Goal: Find contact information: Find contact information

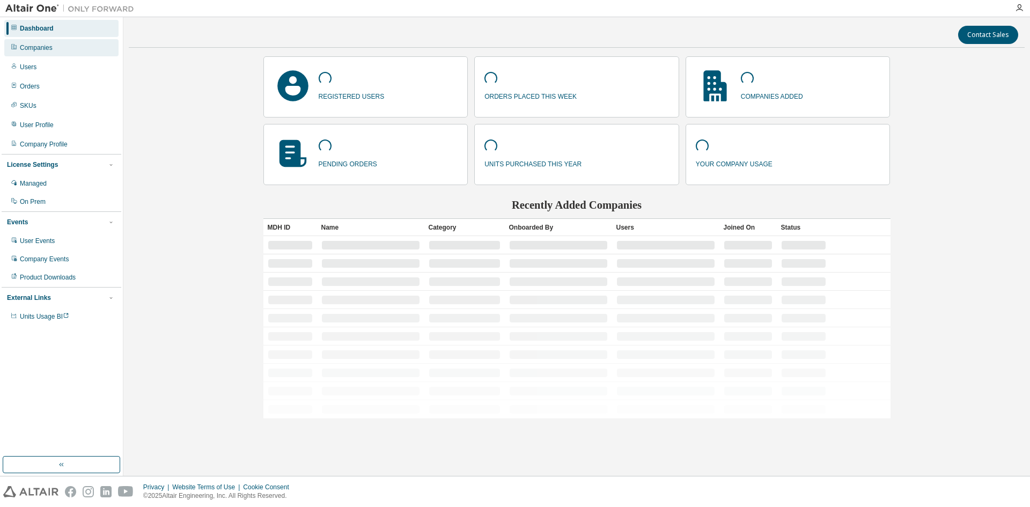
click at [77, 54] on div "Companies" at bounding box center [61, 47] width 114 height 17
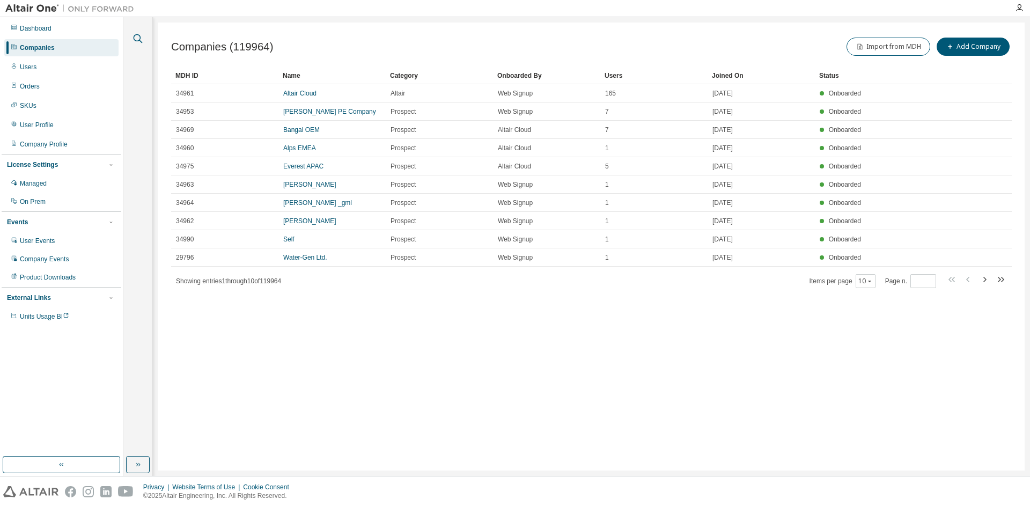
click at [135, 43] on icon "button" at bounding box center [137, 38] width 13 height 13
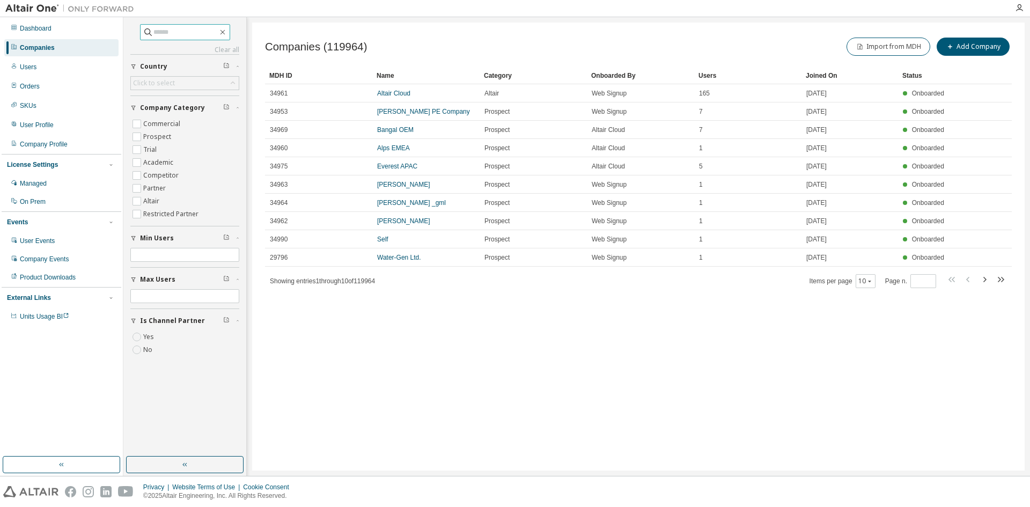
click at [168, 31] on input "text" at bounding box center [185, 32] width 64 height 11
type input "**********"
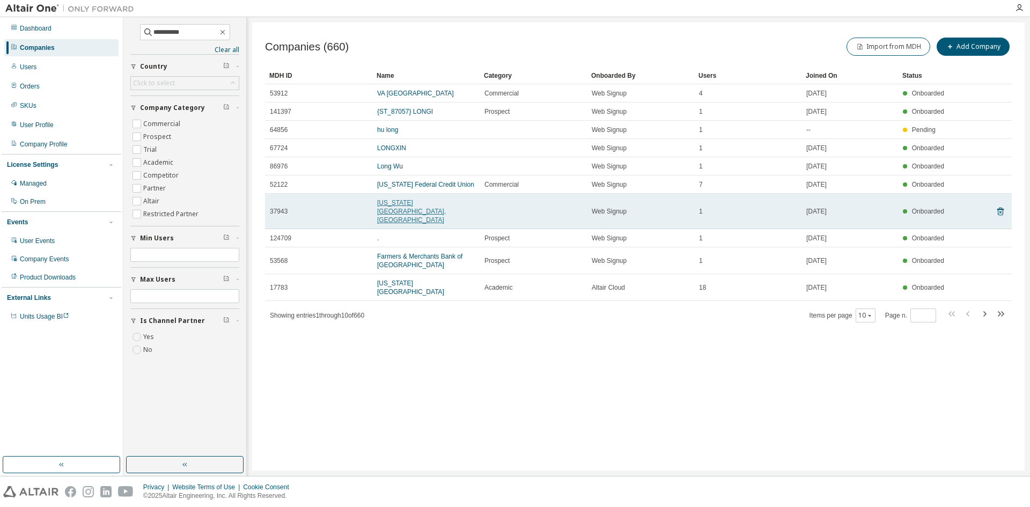
click at [416, 202] on link "[US_STATE][GEOGRAPHIC_DATA], [GEOGRAPHIC_DATA]" at bounding box center [411, 211] width 69 height 25
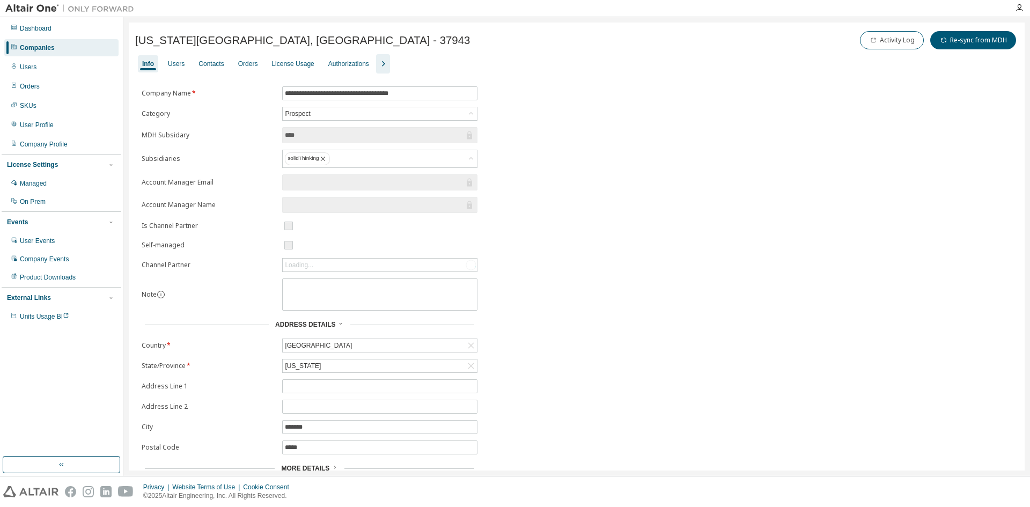
click at [377, 61] on icon "button" at bounding box center [383, 63] width 13 height 13
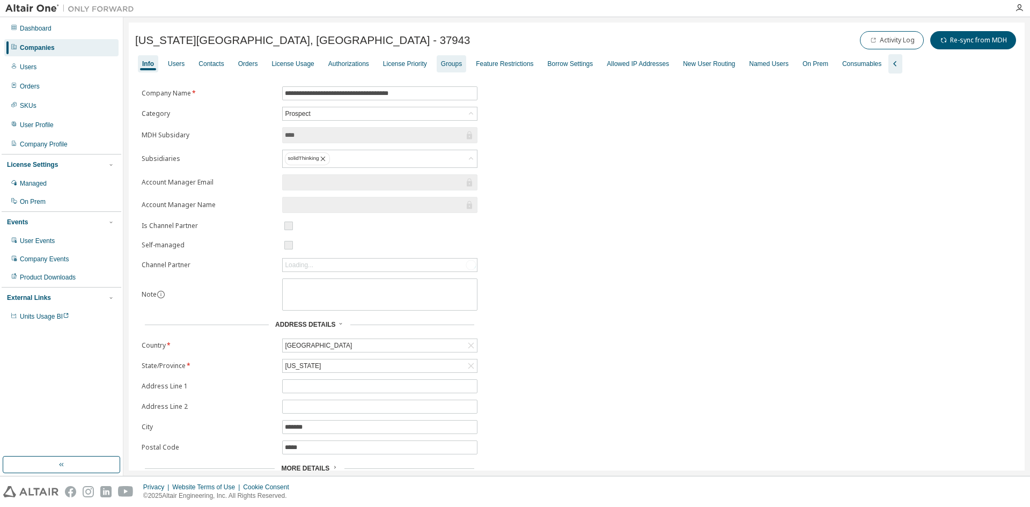
click at [448, 63] on div "Groups" at bounding box center [451, 64] width 21 height 9
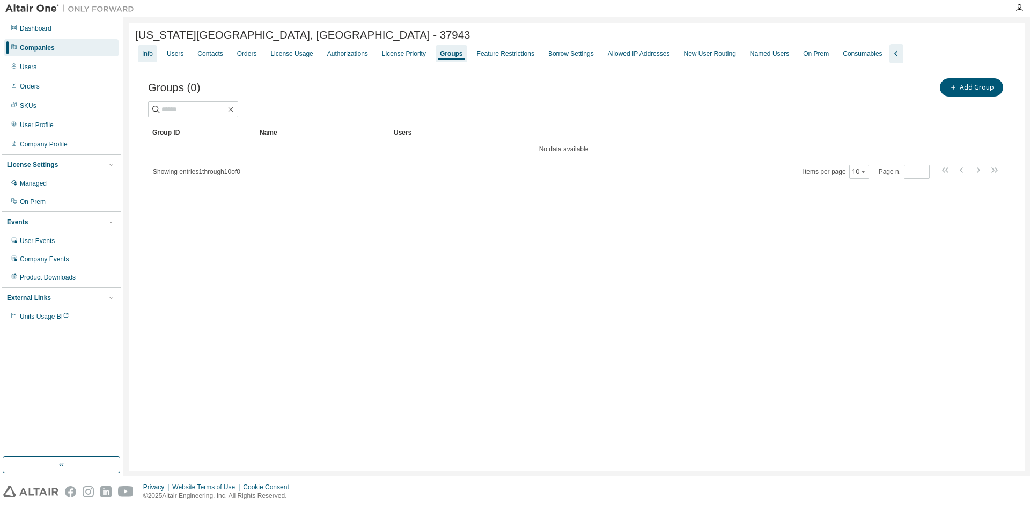
click at [151, 58] on div "Info" at bounding box center [147, 53] width 11 height 9
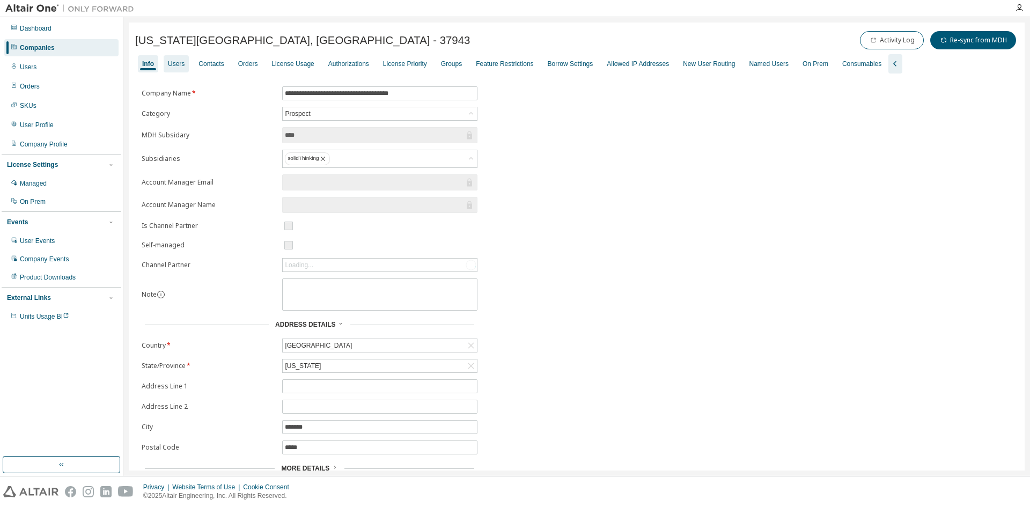
click at [180, 64] on div "Users" at bounding box center [176, 64] width 17 height 9
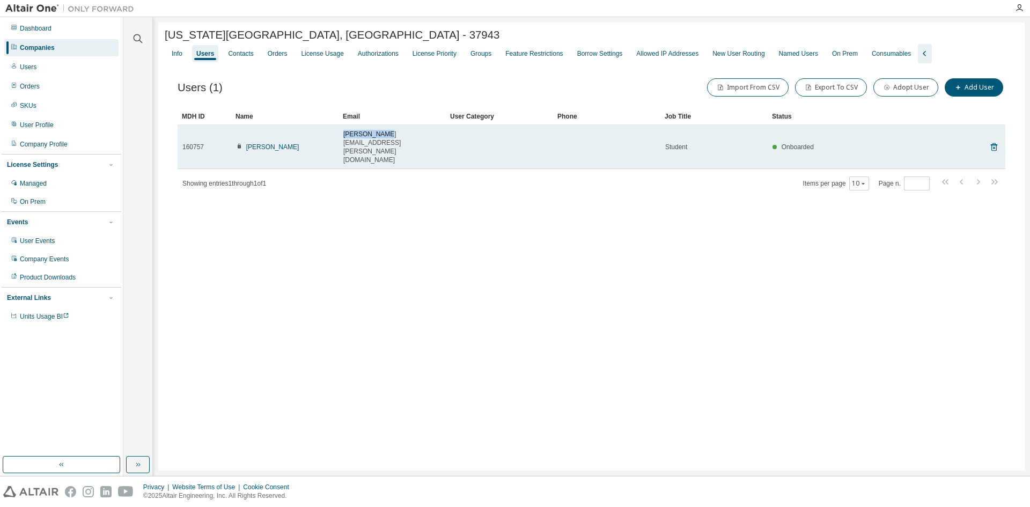
drag, startPoint x: 381, startPoint y: 136, endPoint x: 328, endPoint y: 133, distance: 53.2
click at [328, 133] on tr "160757 [PERSON_NAME] [PERSON_NAME][EMAIL_ADDRESS][PERSON_NAME][DOMAIN_NAME] Stu…" at bounding box center [592, 147] width 828 height 44
drag, startPoint x: 383, startPoint y: 135, endPoint x: 340, endPoint y: 136, distance: 43.5
click at [340, 136] on td "[PERSON_NAME][EMAIL_ADDRESS][PERSON_NAME][DOMAIN_NAME]" at bounding box center [391, 147] width 107 height 44
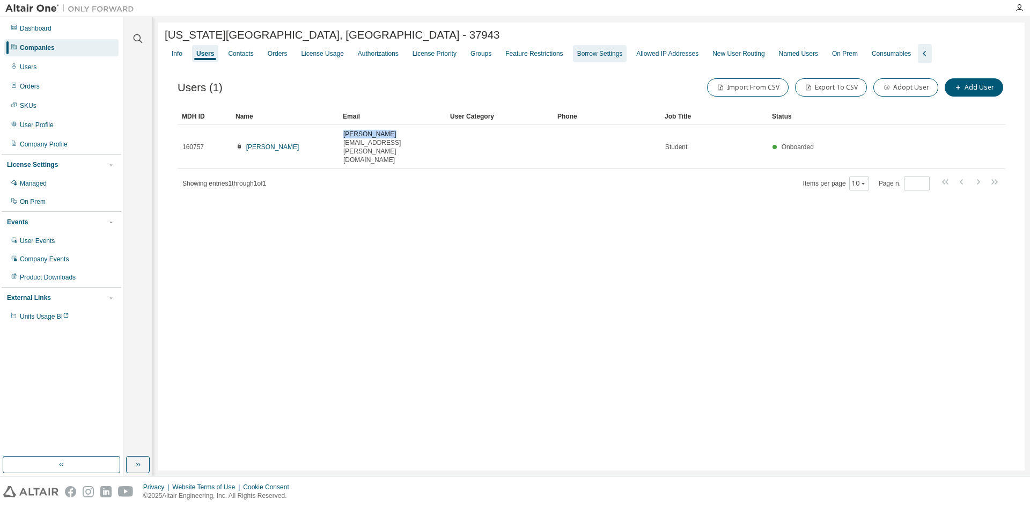
copy span "[PERSON_NAME].[PERSON_NAME]"
click at [80, 51] on div "Companies" at bounding box center [61, 47] width 114 height 17
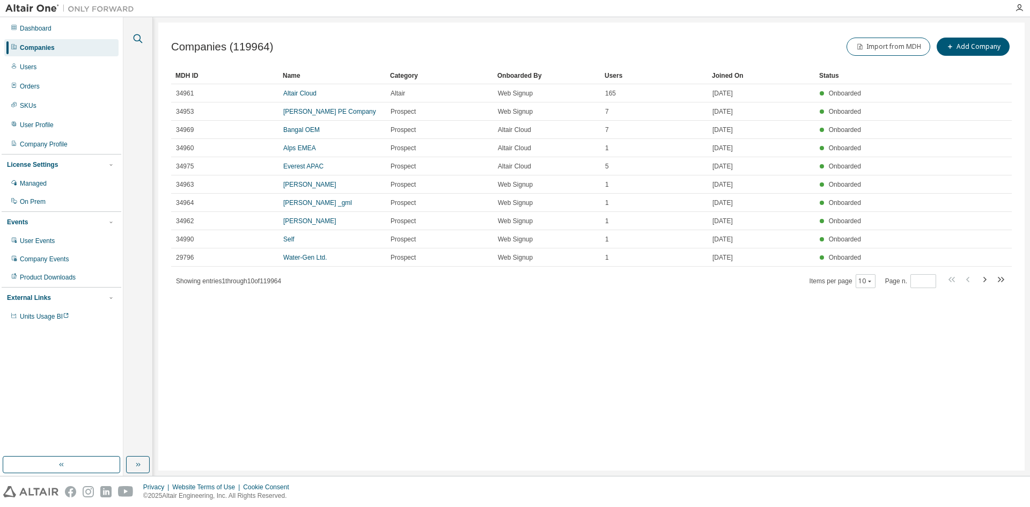
click at [138, 36] on icon "button" at bounding box center [137, 38] width 13 height 13
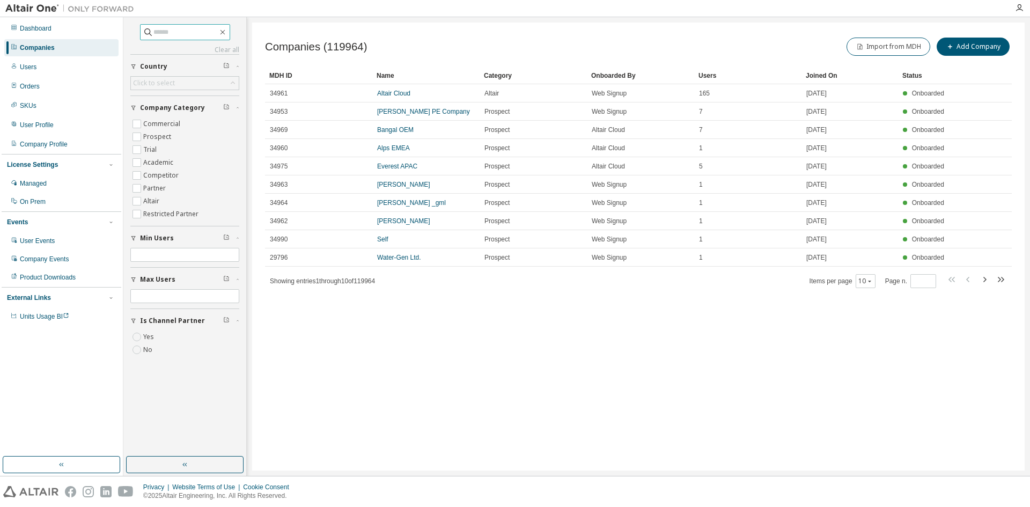
click at [165, 33] on input "text" at bounding box center [185, 32] width 64 height 11
click at [173, 30] on input "**********" at bounding box center [185, 32] width 64 height 11
type input "**********"
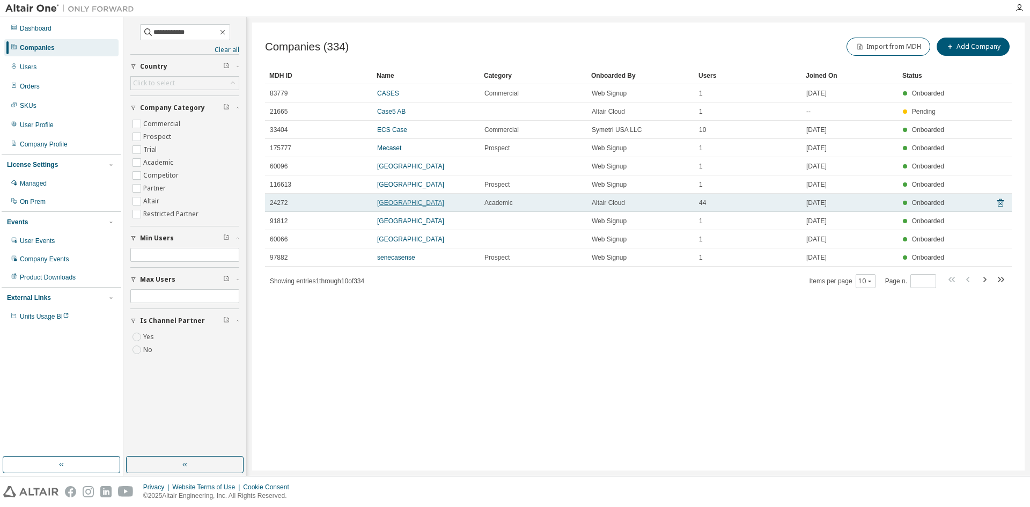
click at [444, 200] on link "[GEOGRAPHIC_DATA]" at bounding box center [410, 203] width 67 height 8
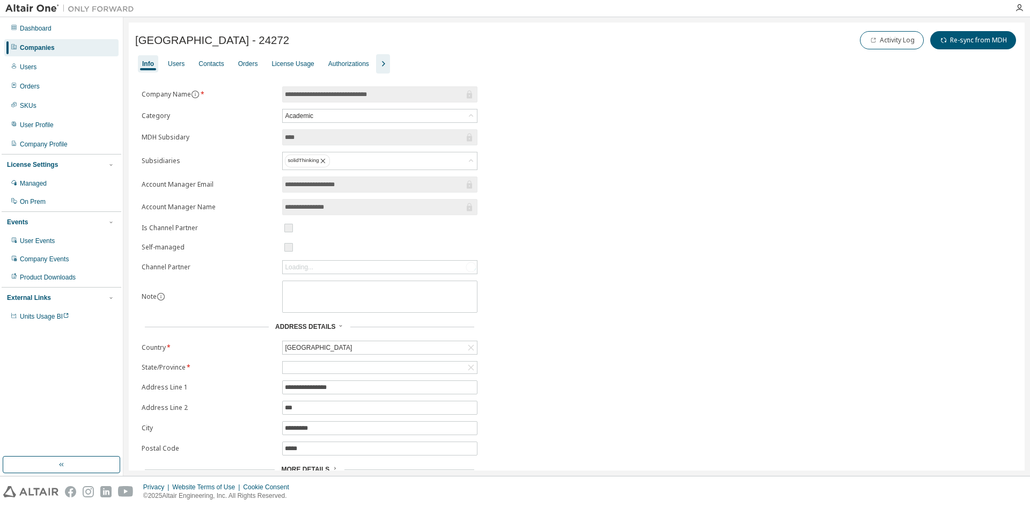
click at [382, 65] on icon "button" at bounding box center [383, 63] width 13 height 13
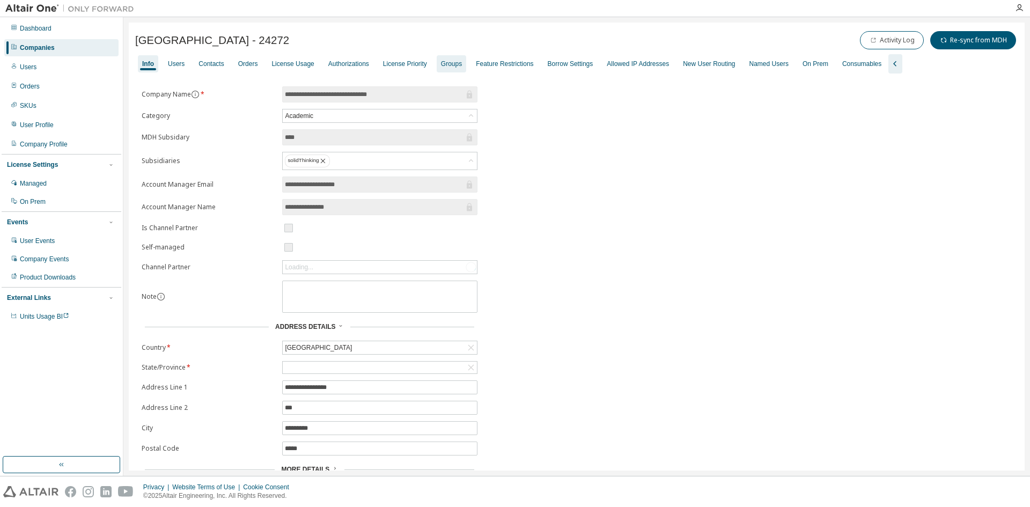
click at [448, 67] on div "Groups" at bounding box center [451, 64] width 21 height 9
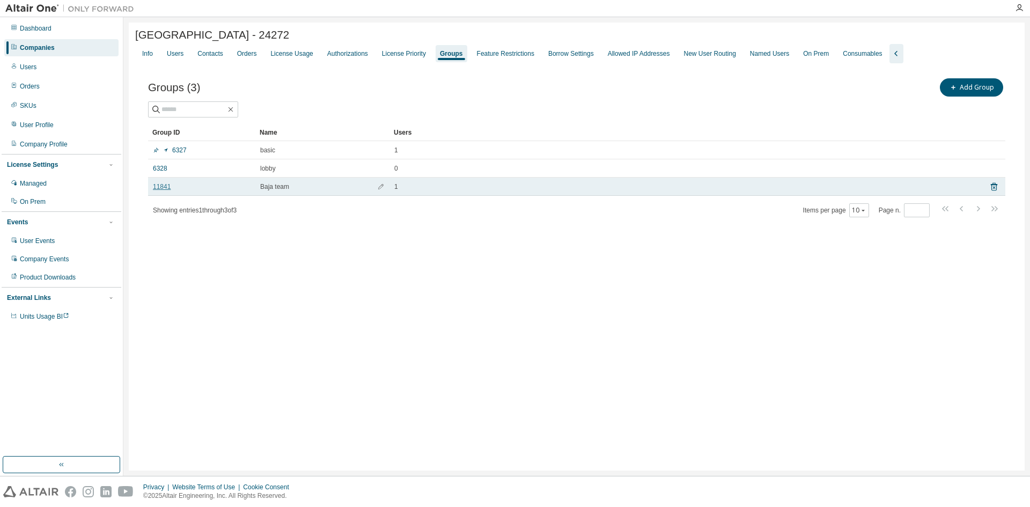
click at [166, 190] on link "11841" at bounding box center [162, 186] width 18 height 9
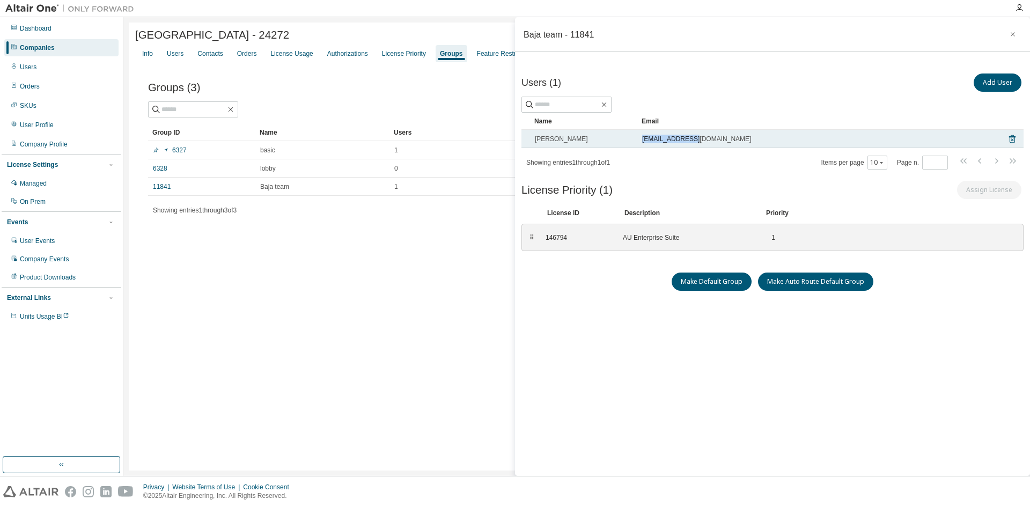
drag, startPoint x: 700, startPoint y: 141, endPoint x: 632, endPoint y: 140, distance: 67.6
click at [632, 140] on tr "[PERSON_NAME] [EMAIL_ADDRESS][DOMAIN_NAME]" at bounding box center [772, 139] width 502 height 18
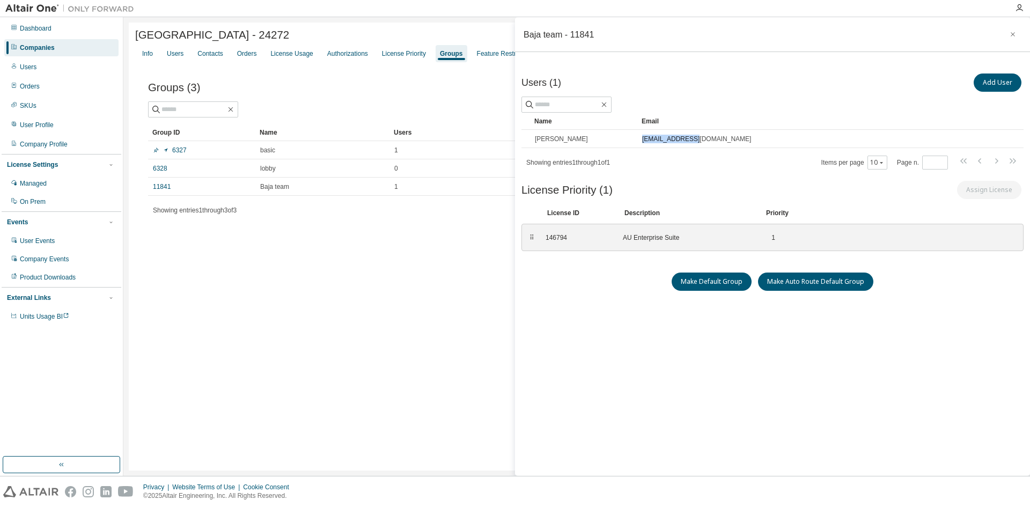
copy tr "[EMAIL_ADDRESS][DOMAIN_NAME]"
